Goal: Navigation & Orientation: Find specific page/section

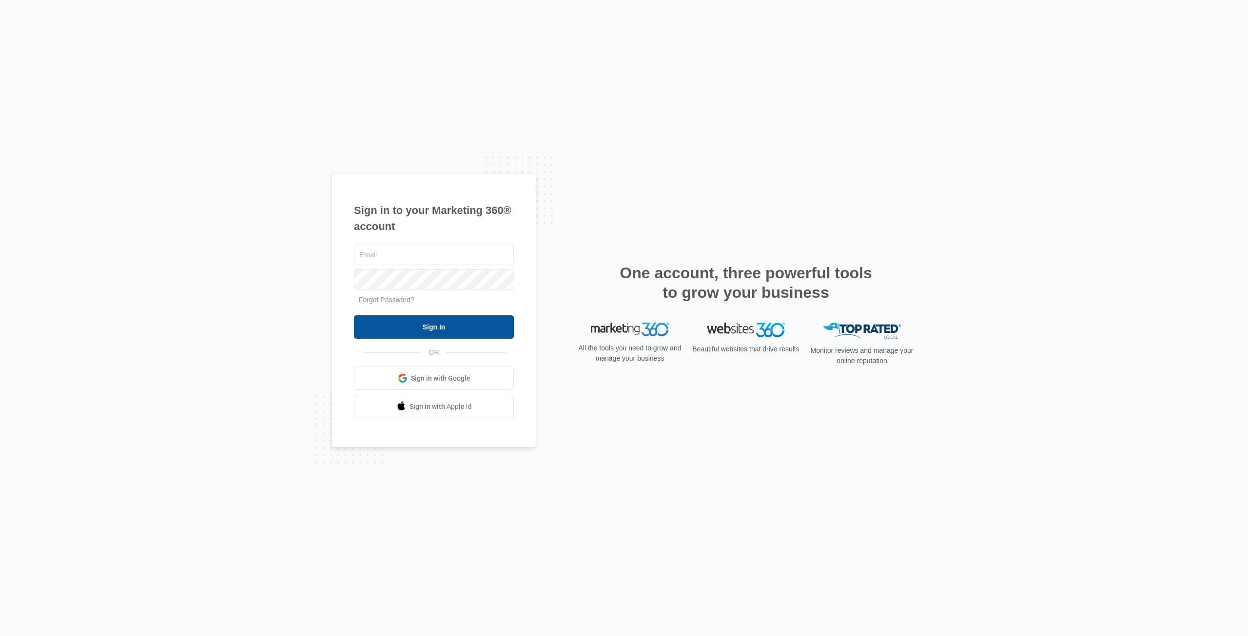
type input "[EMAIL_ADDRESS][DOMAIN_NAME]"
click at [430, 331] on input "Sign In" at bounding box center [434, 327] width 160 height 23
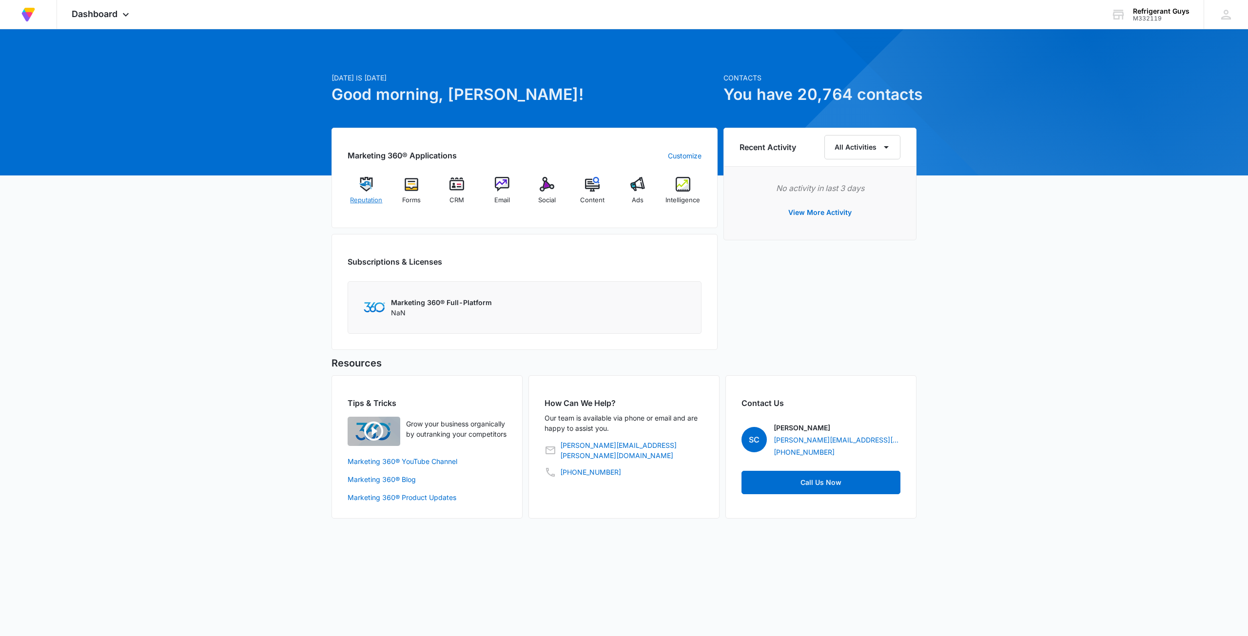
click at [375, 195] on div "Reputation" at bounding box center [367, 194] width 38 height 35
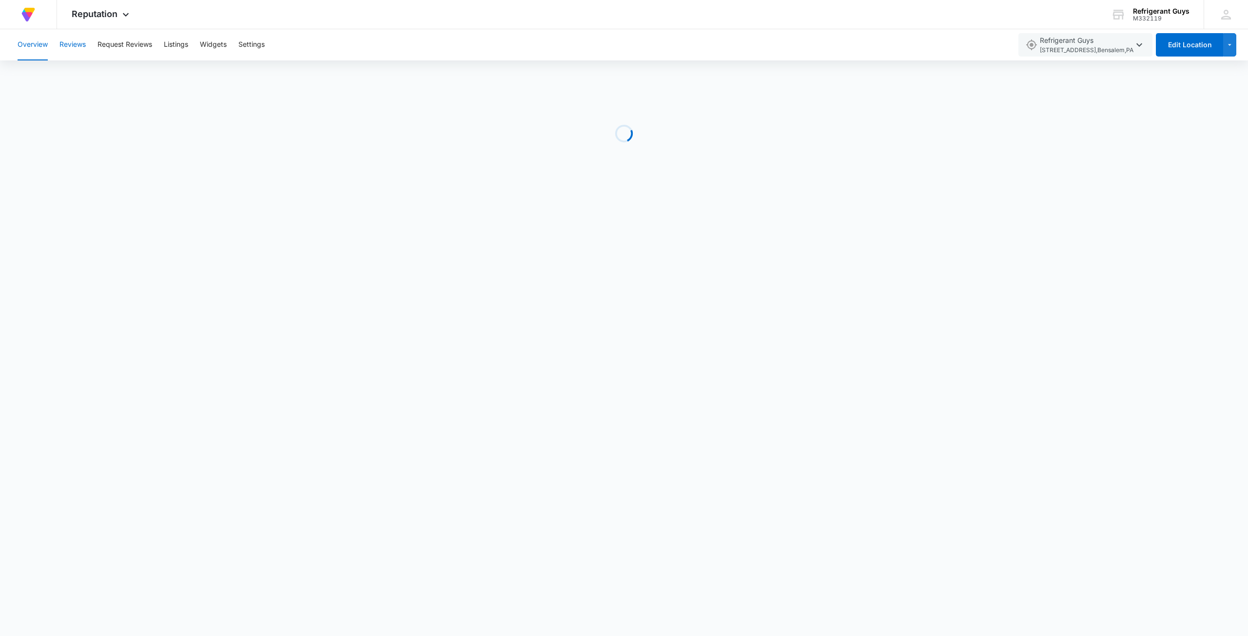
click at [75, 43] on button "Reviews" at bounding box center [72, 44] width 26 height 31
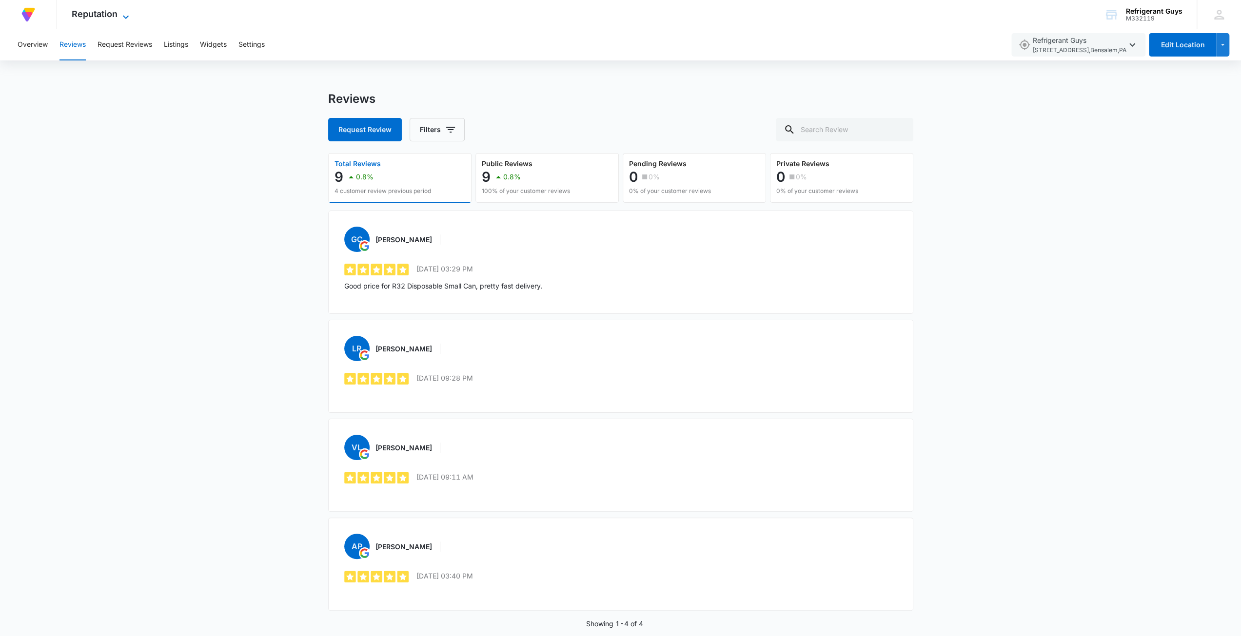
click at [104, 16] on span "Reputation" at bounding box center [95, 14] width 46 height 10
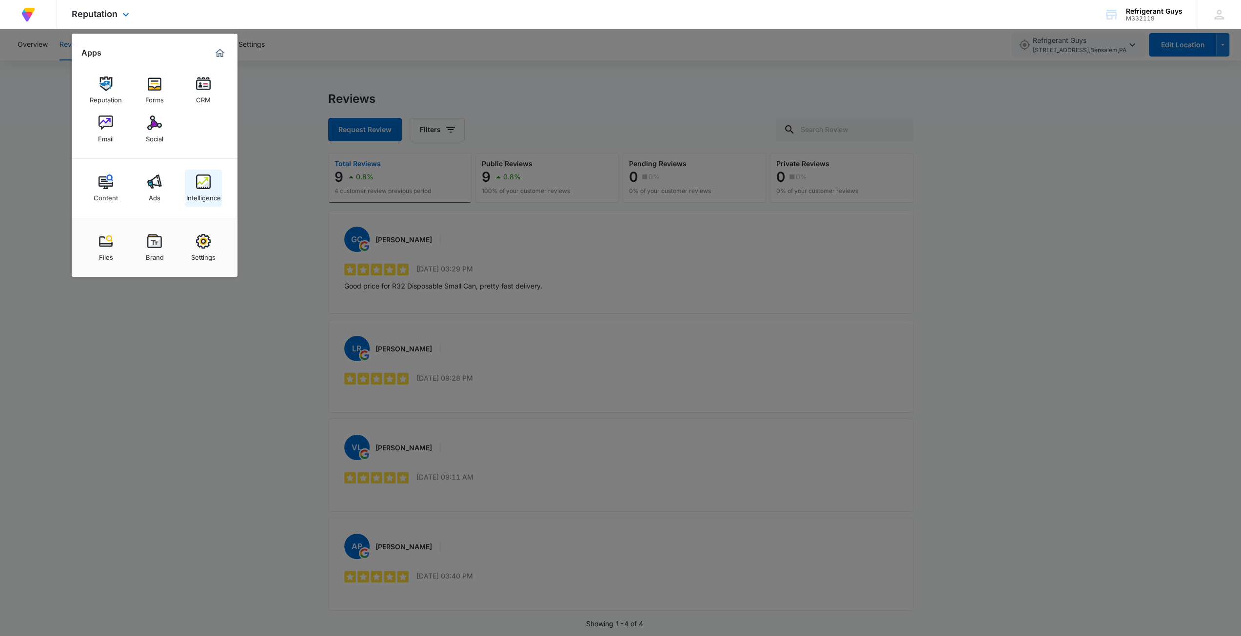
click at [203, 197] on div "Intelligence" at bounding box center [203, 195] width 35 height 13
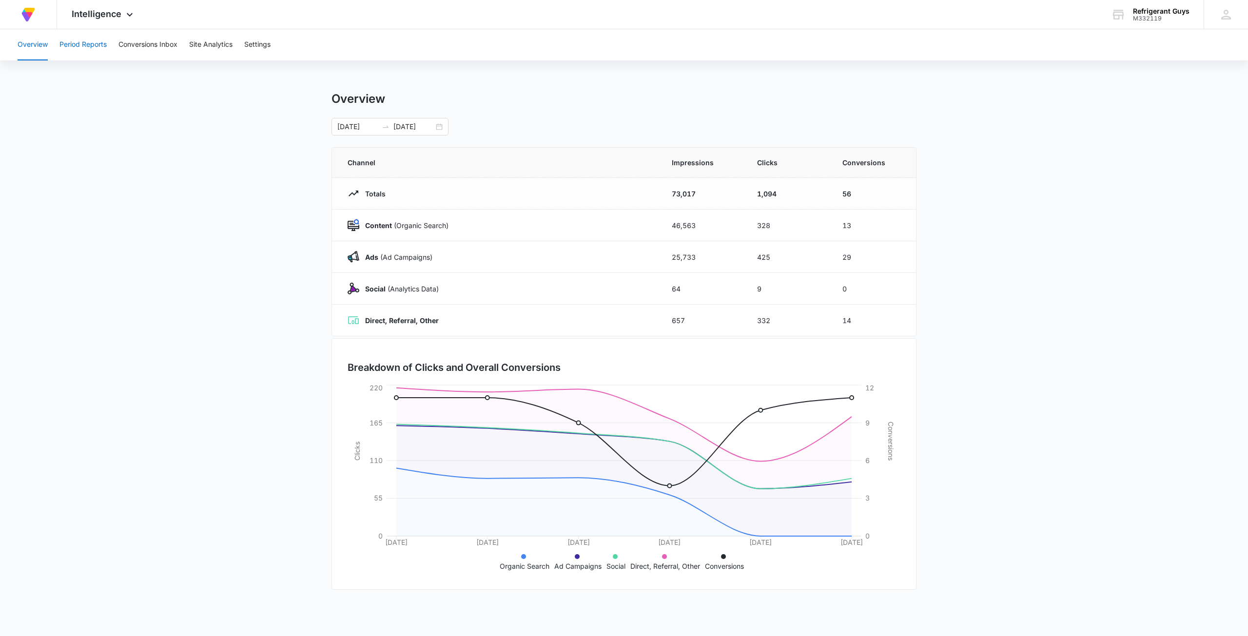
click at [85, 43] on button "Period Reports" at bounding box center [82, 44] width 47 height 31
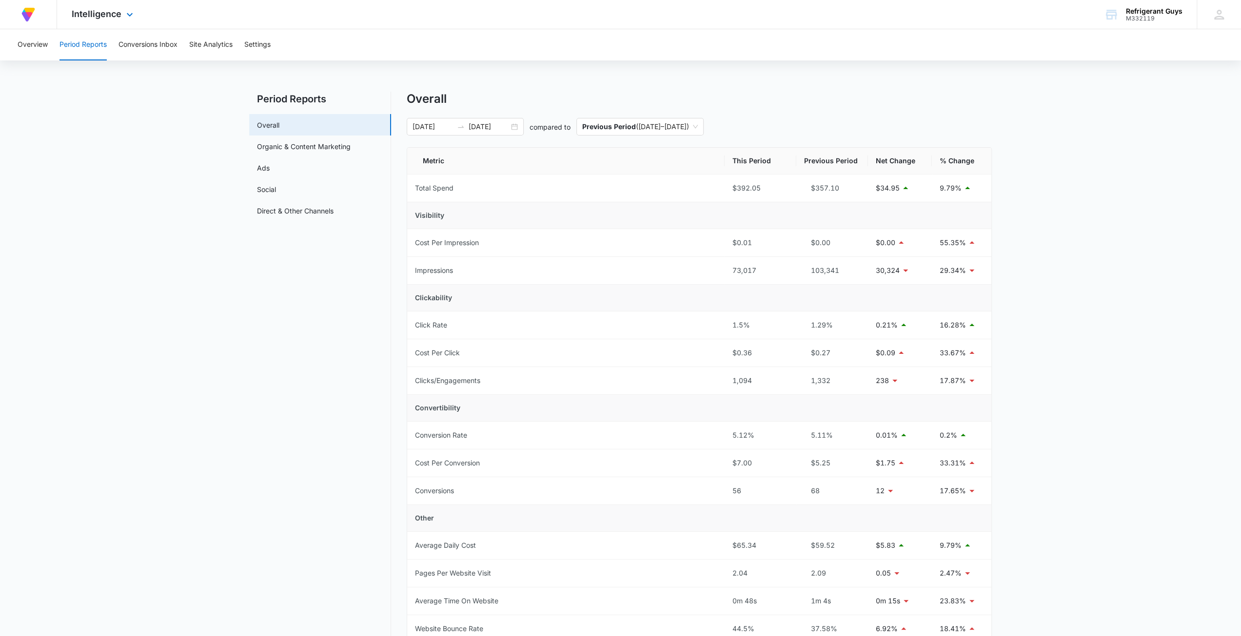
click at [47, 14] on div "At Volusion, we work hard to foster a great work environment where everyone fee…" at bounding box center [28, 14] width 57 height 29
click at [100, 13] on span "Intelligence" at bounding box center [97, 14] width 50 height 10
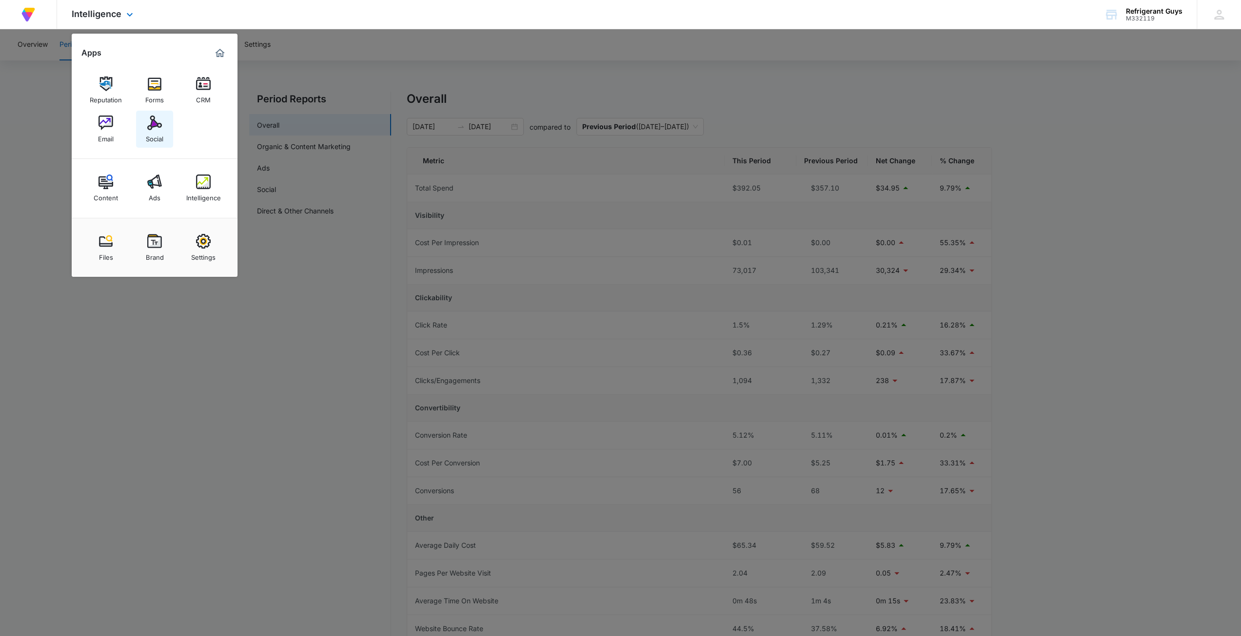
click at [159, 128] on img at bounding box center [154, 123] width 15 height 15
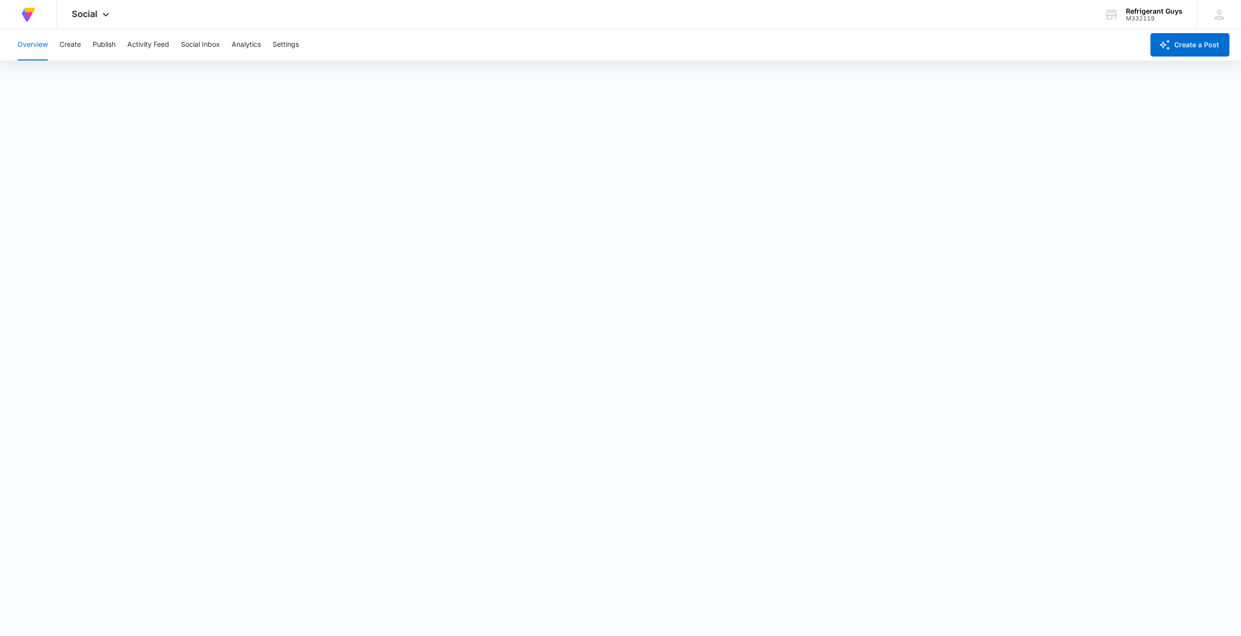
click at [170, 48] on div "Overview Create Publish Activity Feed Social Inbox Analytics Settings" at bounding box center [578, 44] width 1132 height 31
click at [195, 47] on button "Social Inbox" at bounding box center [200, 44] width 39 height 31
click at [258, 44] on button "Analytics" at bounding box center [246, 44] width 29 height 31
